Goal: Find specific page/section: Find specific page/section

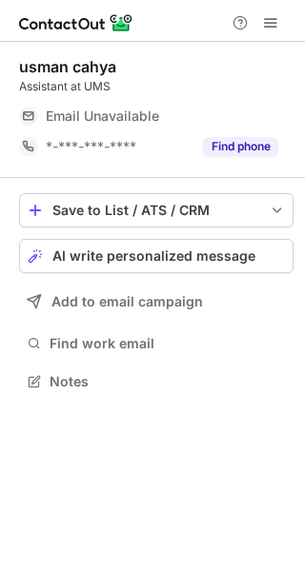
scroll to position [368, 305]
